Goal: Information Seeking & Learning: Find specific fact

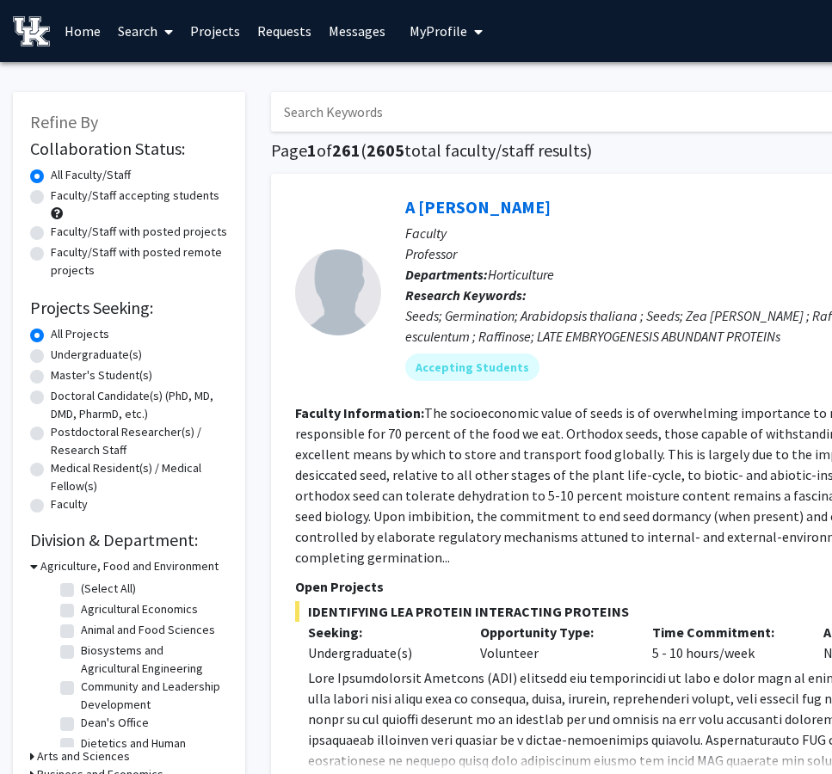
click at [148, 31] on link "Search" at bounding box center [145, 31] width 72 height 60
click at [162, 111] on span "Students" at bounding box center [161, 113] width 105 height 34
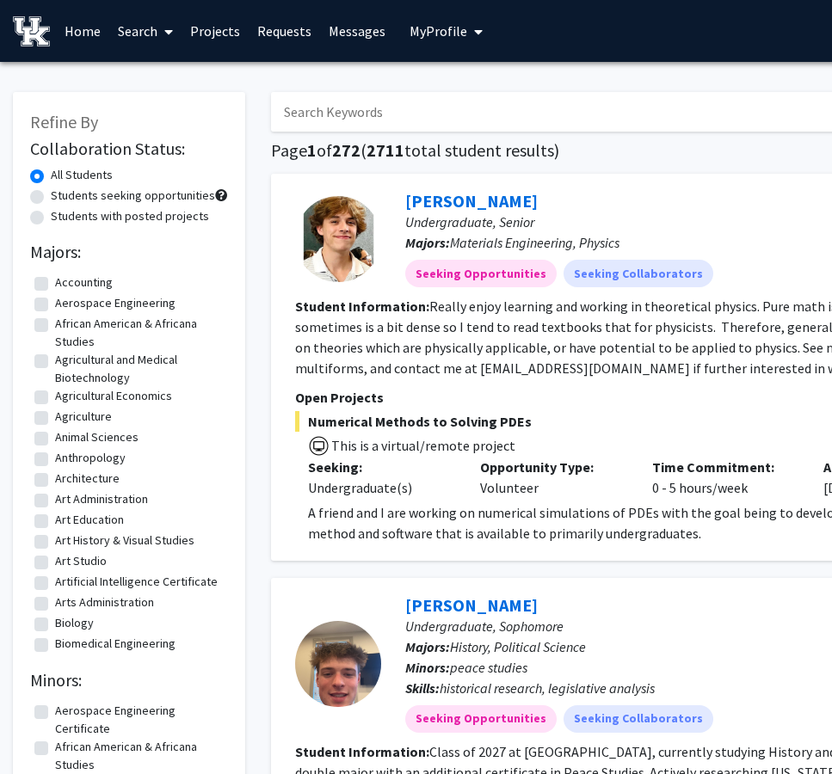
click at [309, 110] on input "Search Keywords" at bounding box center [609, 112] width 676 height 40
type input "[PERSON_NAME]"
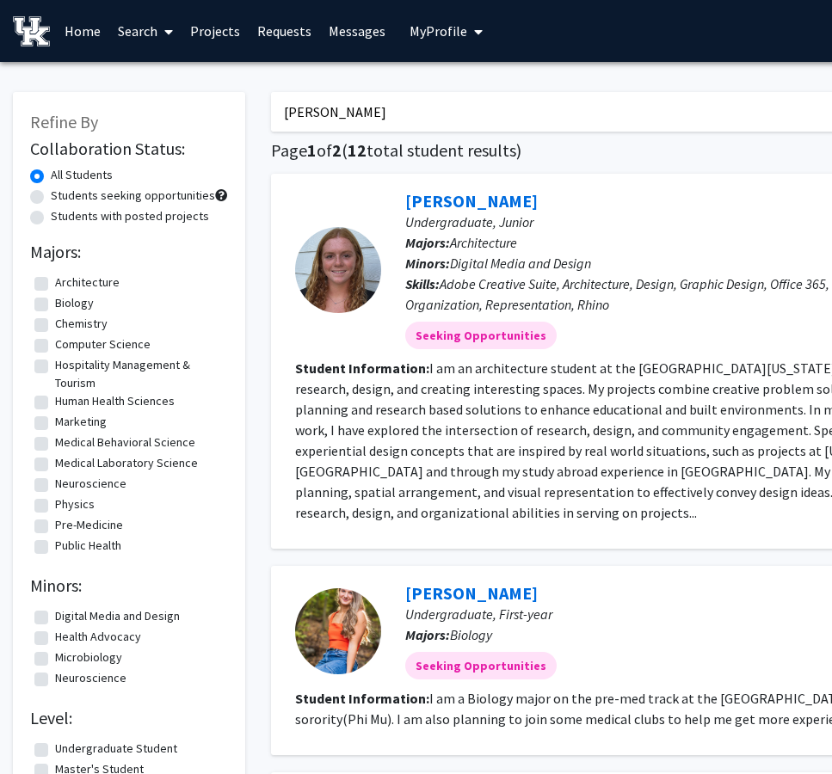
scroll to position [124, 0]
